Goal: Task Accomplishment & Management: Manage account settings

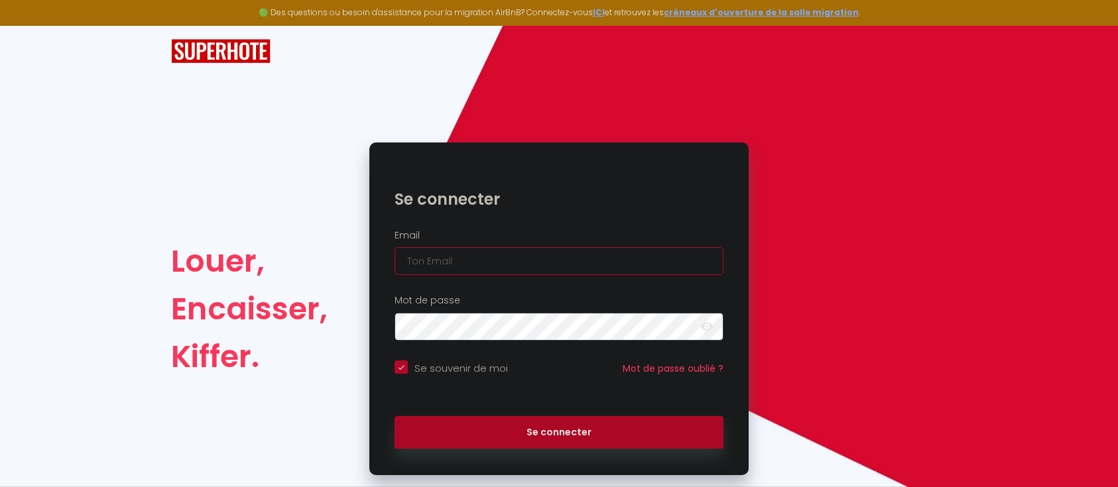
drag, startPoint x: 0, startPoint y: 0, endPoint x: 471, endPoint y: 261, distance: 538.8
click at [474, 257] on input "email" at bounding box center [558, 261] width 329 height 28
type input "Défault"
checkbox input "true"
drag, startPoint x: 471, startPoint y: 263, endPoint x: 384, endPoint y: 260, distance: 87.5
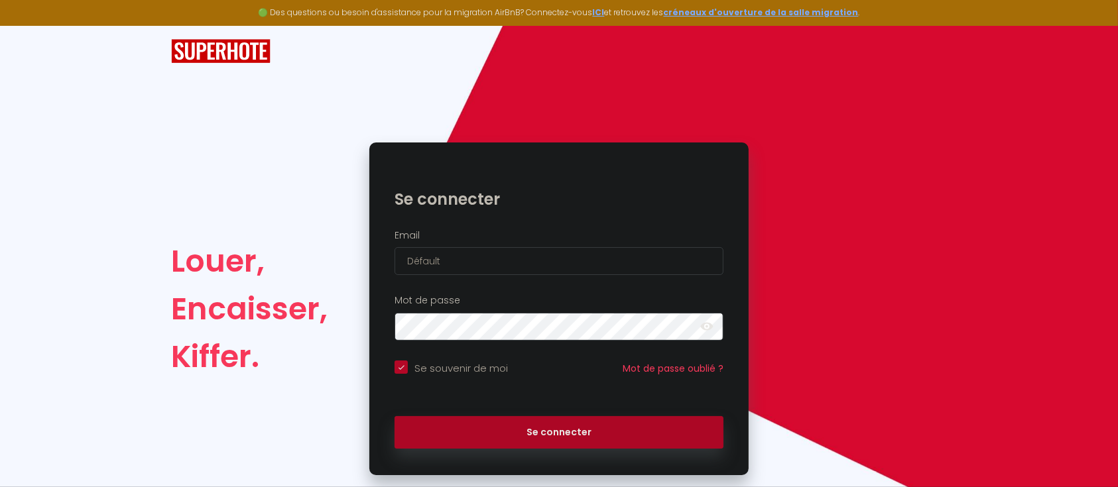
click at [384, 260] on div "Email Défault" at bounding box center [559, 253] width 362 height 46
type input "[EMAIL_ADDRESS][DOMAIN_NAME]"
checkbox input "true"
type input "[EMAIL_ADDRESS][DOMAIN_NAME]"
click at [394, 416] on button "Se connecter" at bounding box center [558, 432] width 329 height 33
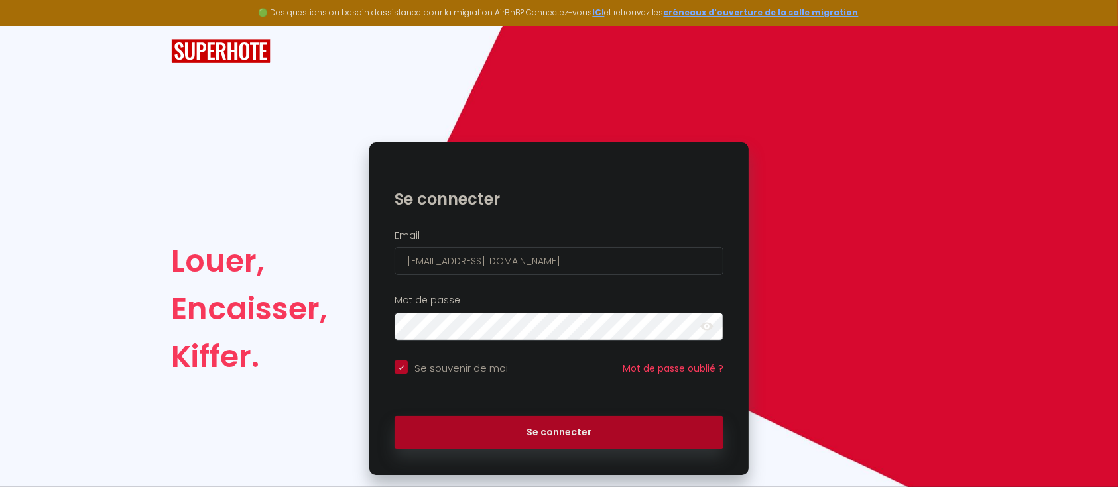
checkbox input "true"
